Goal: Complete application form

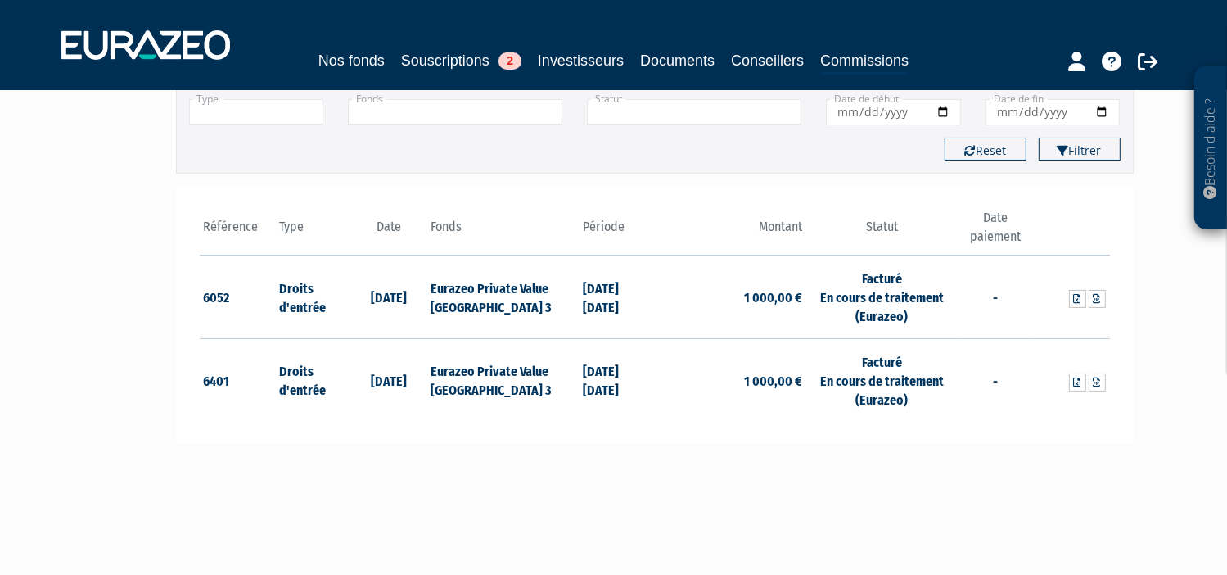
scroll to position [140, 0]
click at [472, 66] on link "Souscriptions 2" at bounding box center [461, 60] width 120 height 23
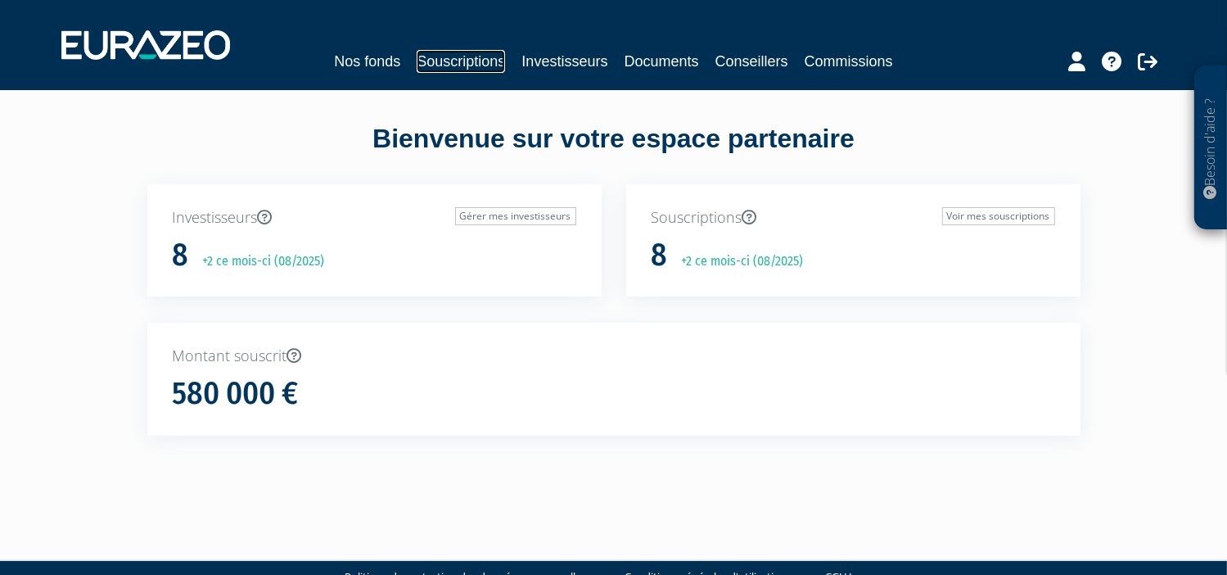
click at [436, 66] on link "Souscriptions" at bounding box center [461, 61] width 88 height 23
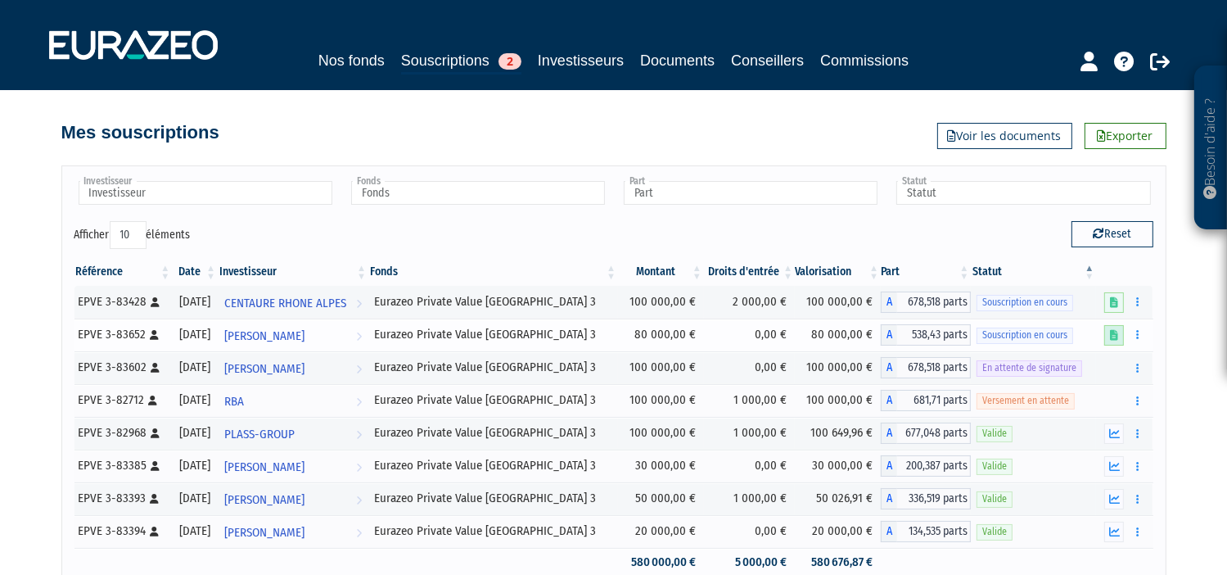
click at [1113, 337] on icon at bounding box center [1114, 335] width 8 height 11
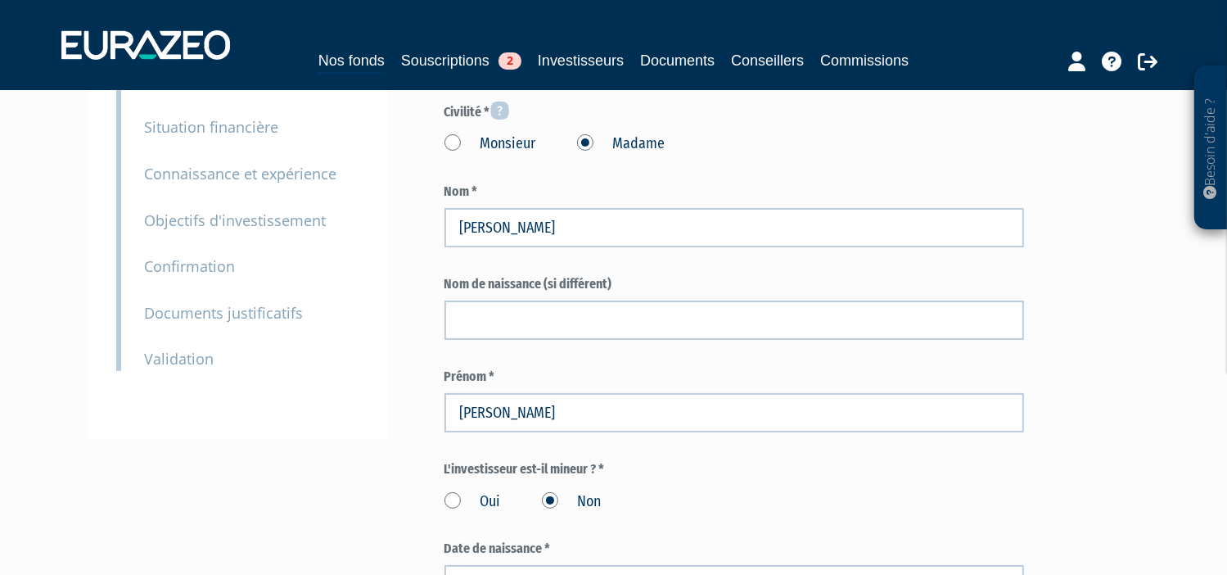
scroll to position [223, 0]
click at [229, 314] on small "Documents justificatifs" at bounding box center [224, 313] width 159 height 20
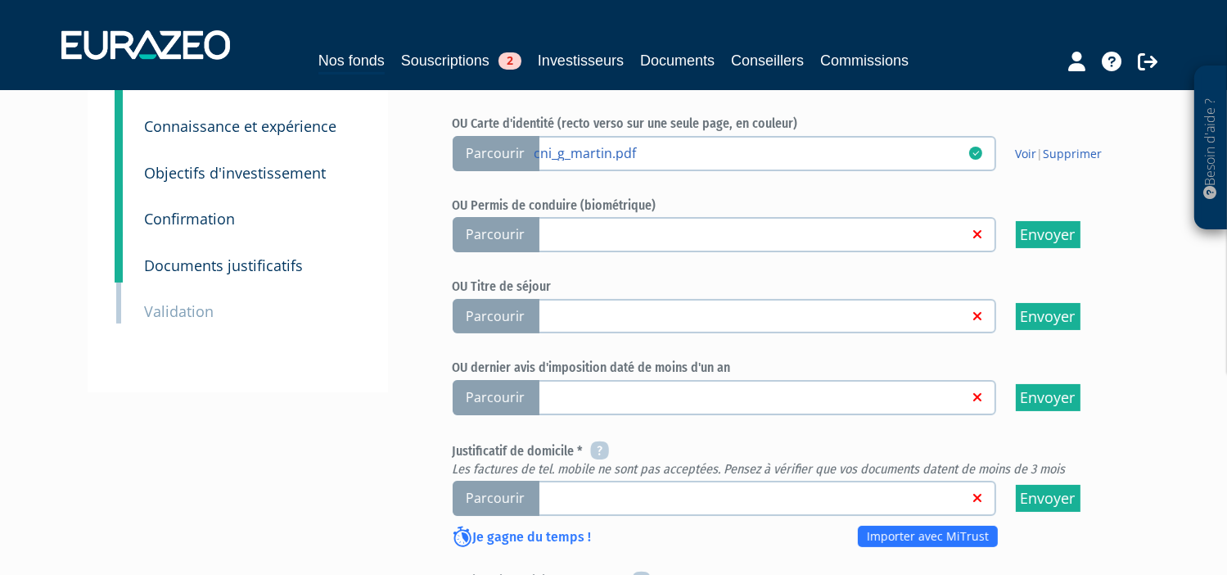
scroll to position [328, 0]
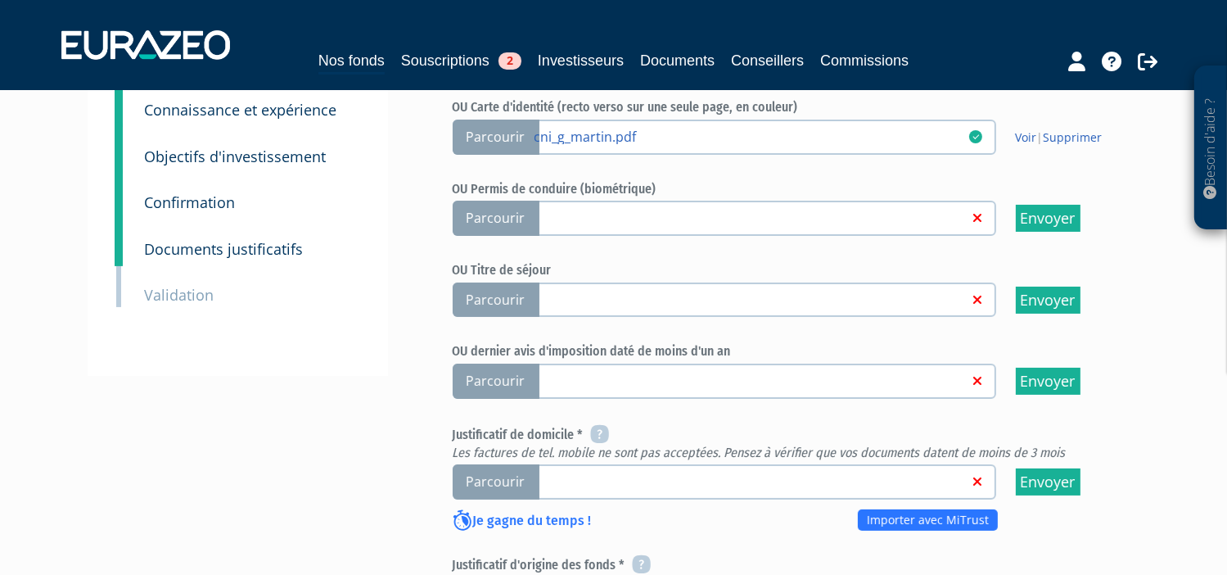
click at [492, 371] on span "Parcourir" at bounding box center [496, 381] width 87 height 35
click at [0, 0] on input "Parcourir" at bounding box center [0, 0] width 0 height 0
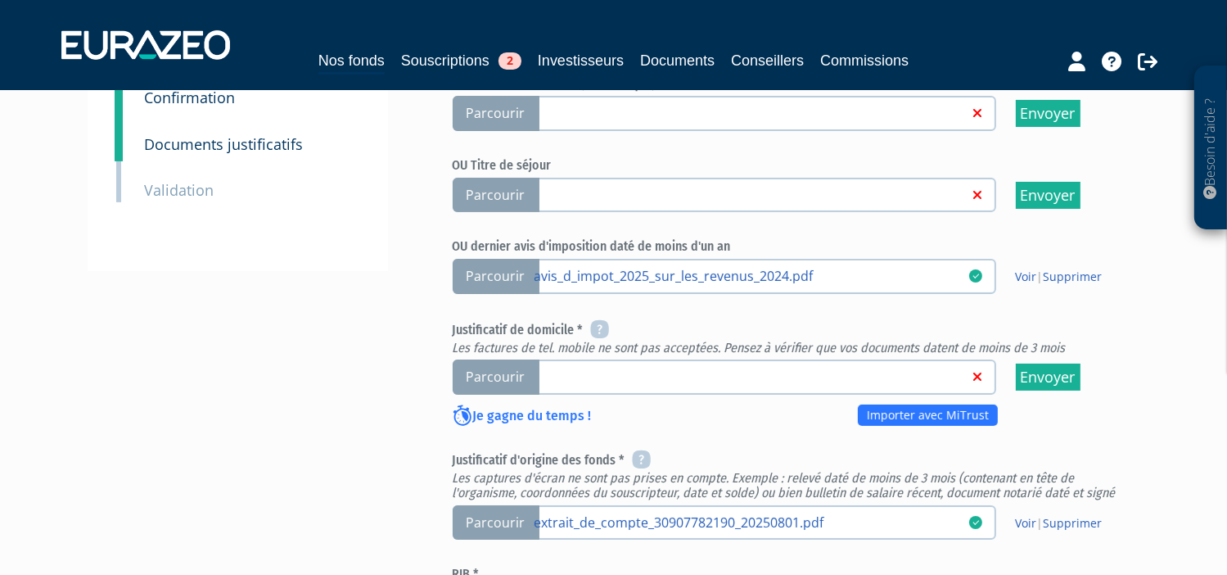
scroll to position [432, 0]
click at [478, 372] on span "Parcourir" at bounding box center [496, 376] width 87 height 35
click at [0, 0] on input "Parcourir" at bounding box center [0, 0] width 0 height 0
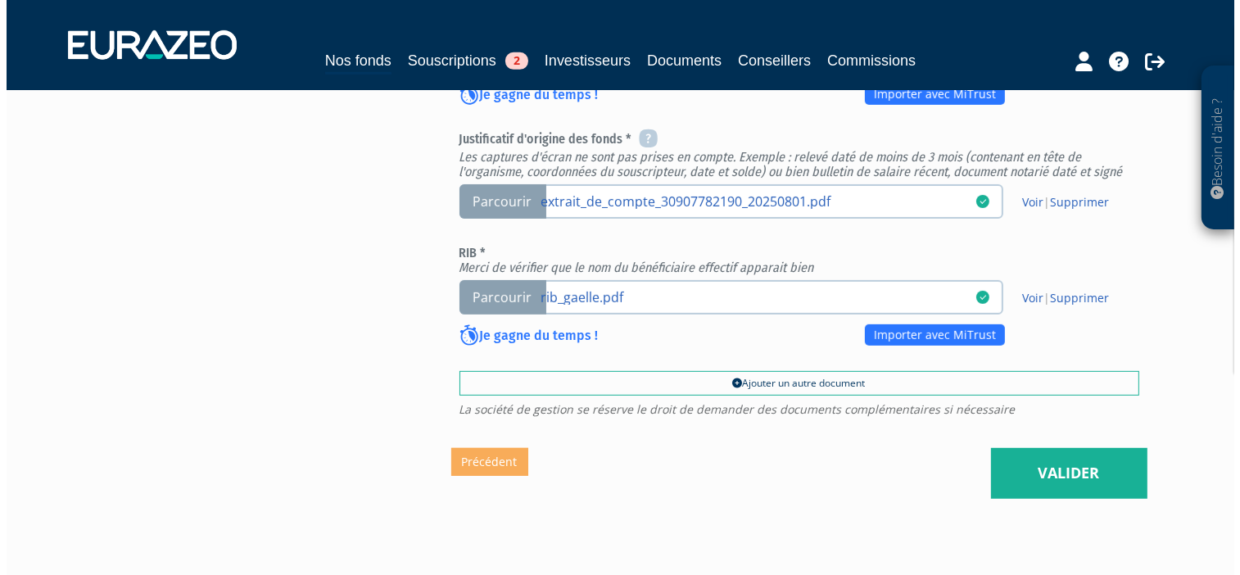
scroll to position [755, 0]
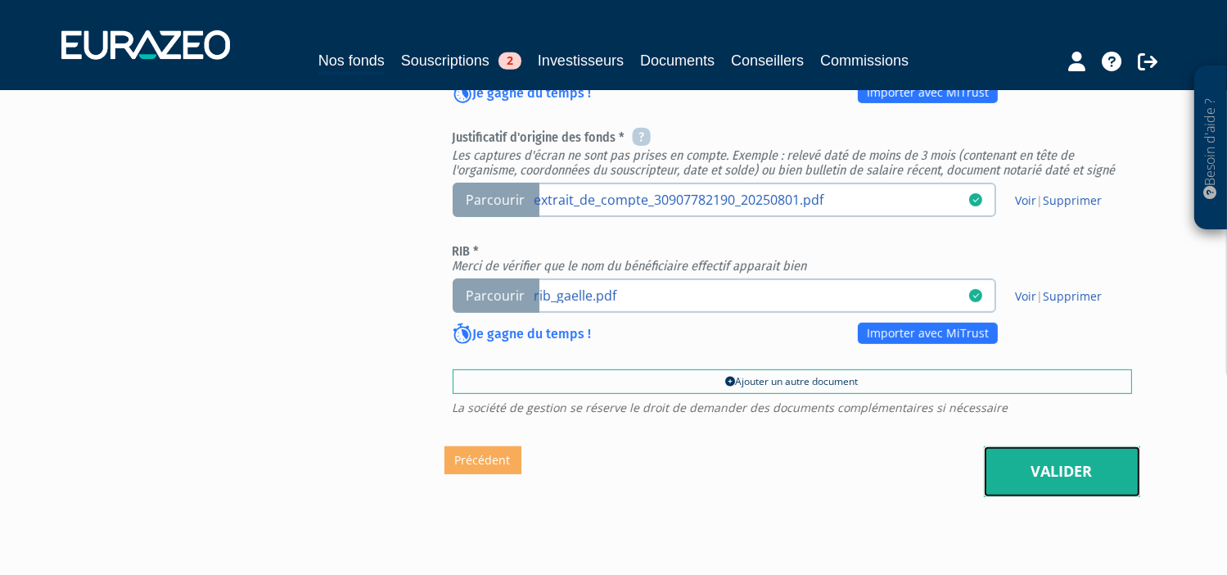
click at [1037, 471] on link "Valider" at bounding box center [1062, 471] width 156 height 51
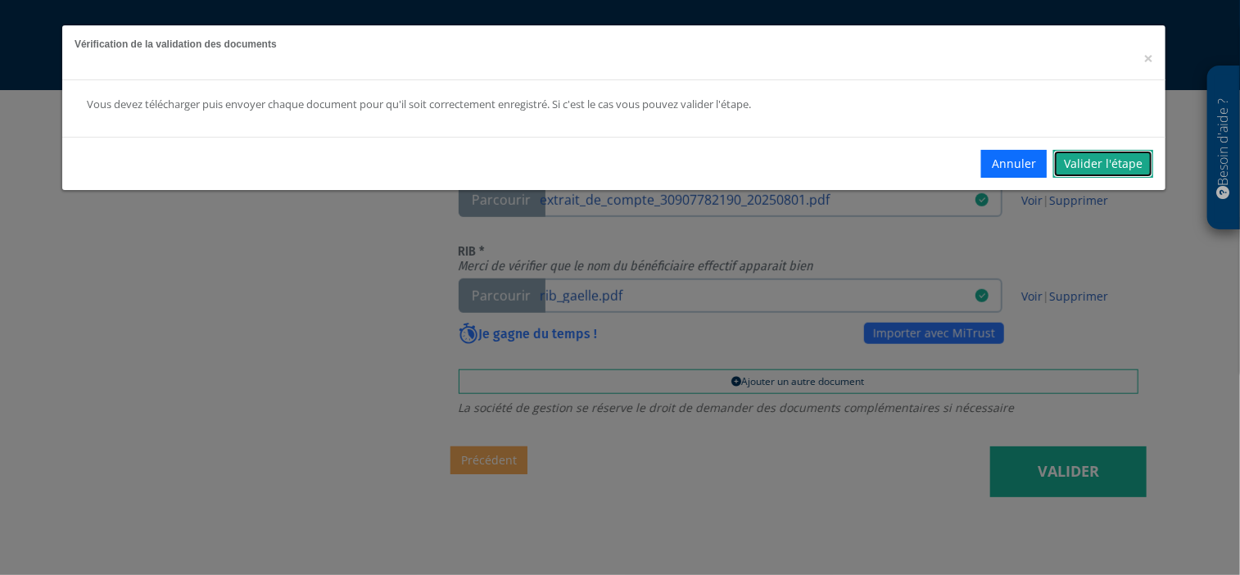
click at [1097, 162] on link "Valider l'étape" at bounding box center [1103, 164] width 100 height 28
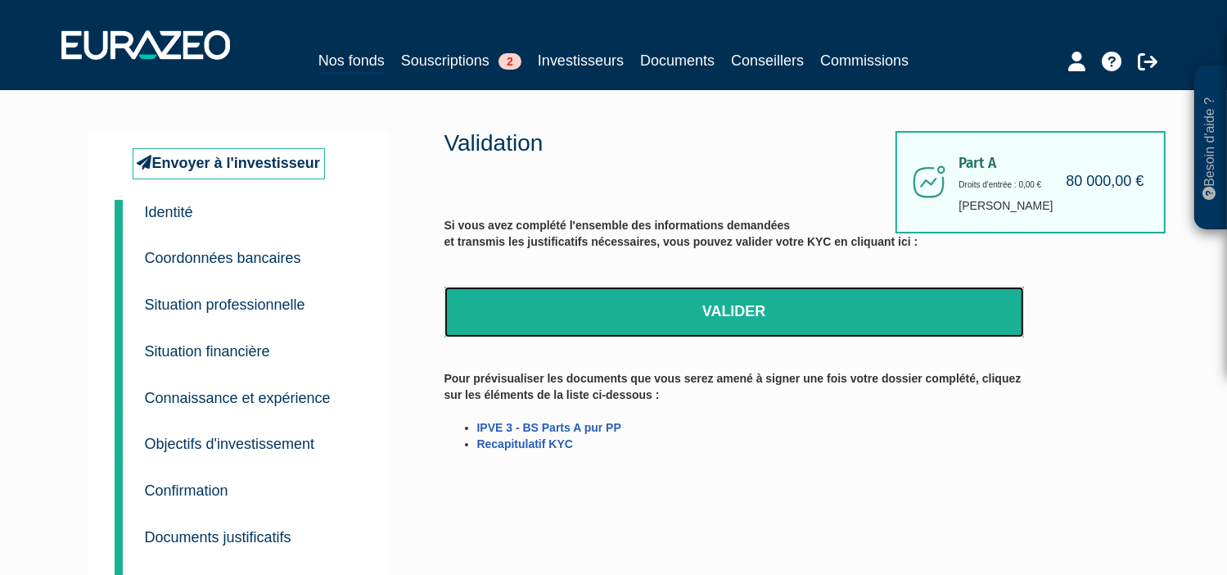
click at [701, 301] on link "Valider" at bounding box center [735, 312] width 580 height 51
